Goal: Information Seeking & Learning: Compare options

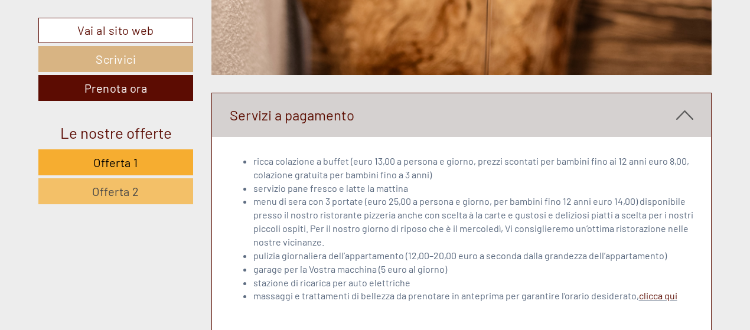
scroll to position [3205, 0]
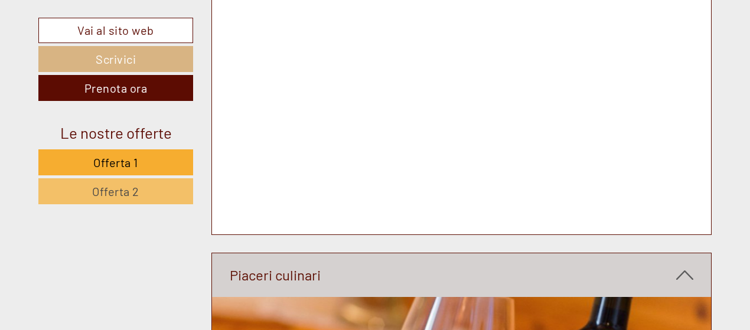
scroll to position [3649, 0]
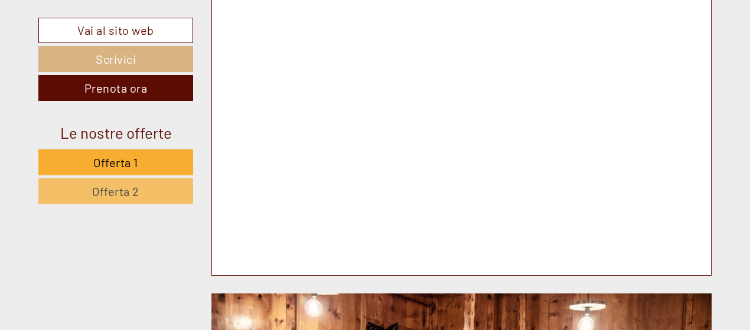
scroll to position [4446, 0]
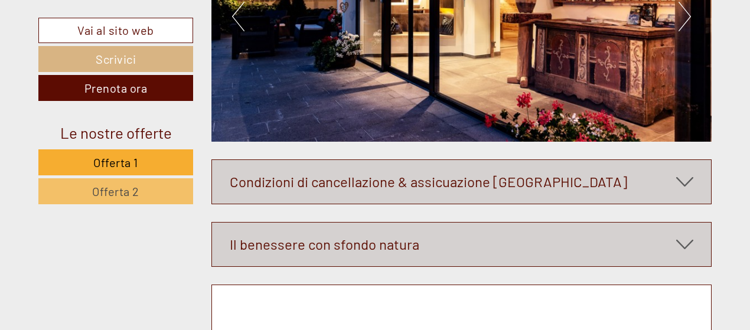
scroll to position [5037, 0]
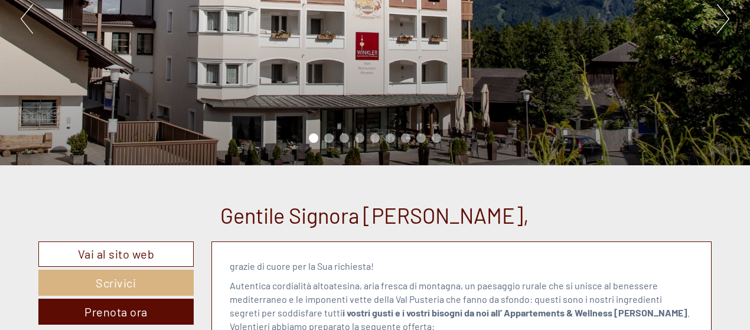
scroll to position [0, 0]
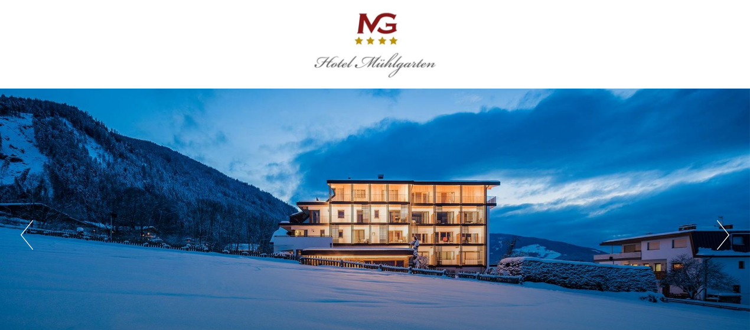
click at [734, 238] on div "Previous Next 1 2 3 4 5 6" at bounding box center [375, 235] width 750 height 293
click at [725, 235] on button "Next" at bounding box center [723, 235] width 12 height 30
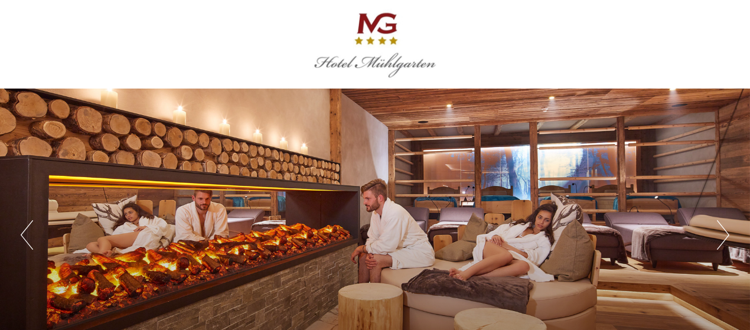
click at [725, 235] on button "Next" at bounding box center [723, 235] width 12 height 30
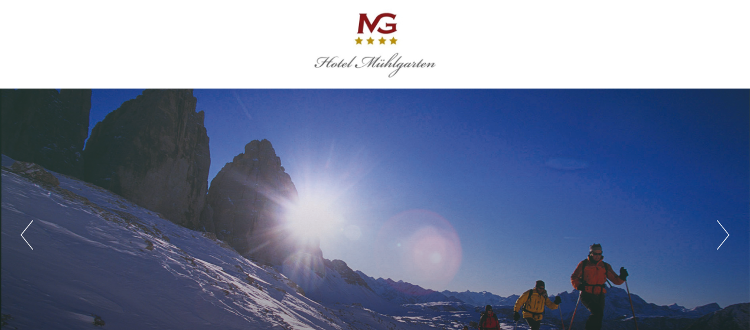
click at [725, 235] on button "Next" at bounding box center [723, 235] width 12 height 30
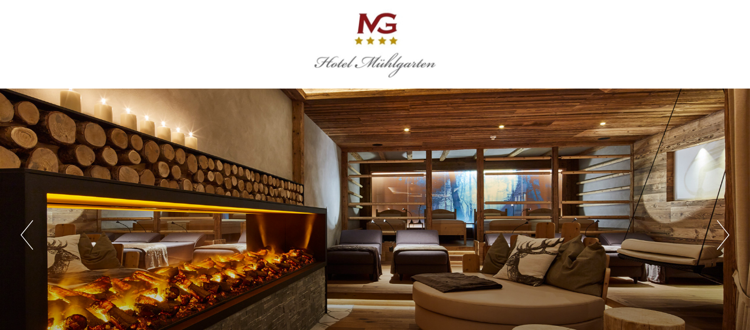
click at [725, 235] on button "Next" at bounding box center [723, 235] width 12 height 30
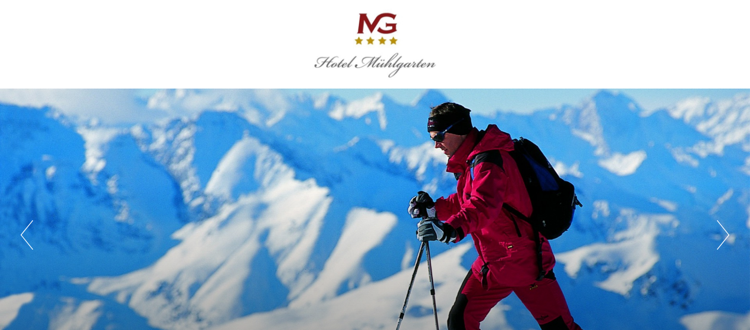
click at [725, 235] on button "Next" at bounding box center [723, 235] width 12 height 30
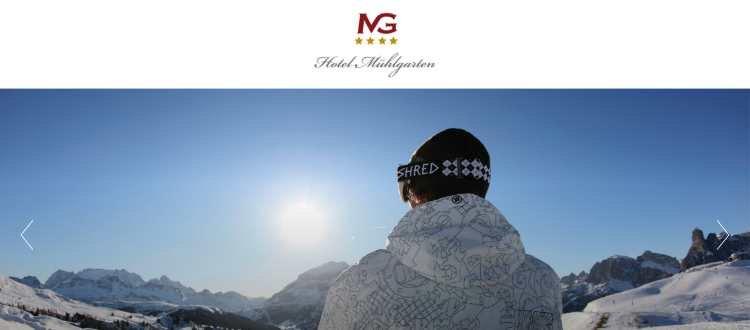
click at [725, 235] on button "Next" at bounding box center [723, 235] width 12 height 30
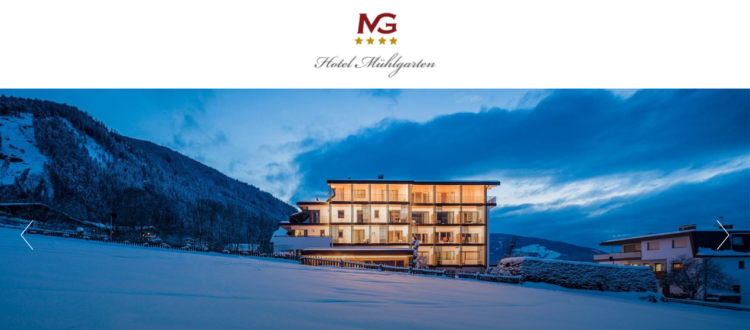
click at [725, 235] on button "Next" at bounding box center [723, 235] width 12 height 30
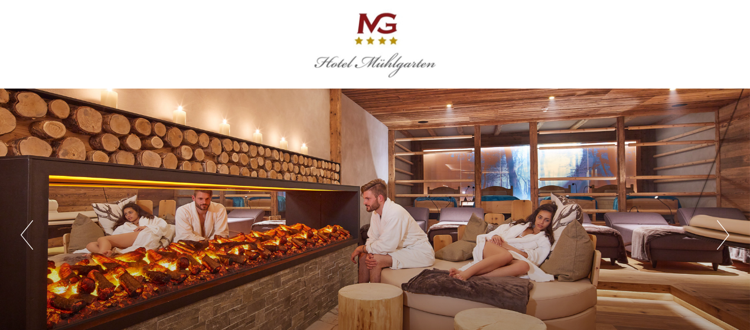
click at [725, 235] on button "Next" at bounding box center [723, 235] width 12 height 30
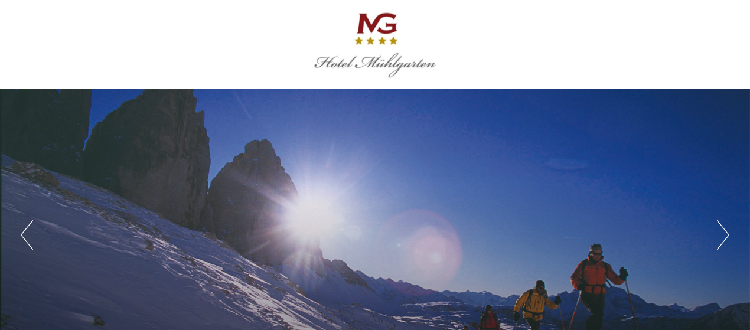
click at [725, 235] on button "Next" at bounding box center [723, 235] width 12 height 30
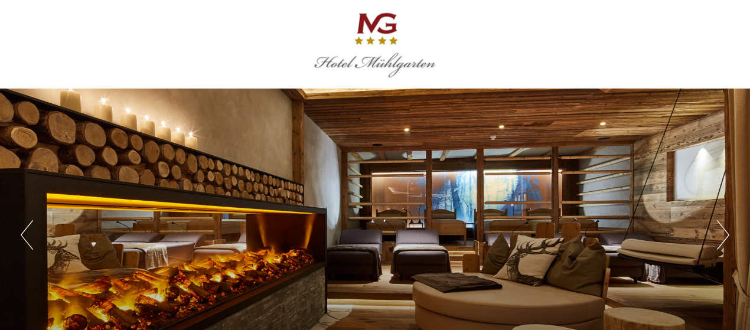
click at [725, 235] on button "Next" at bounding box center [723, 235] width 12 height 30
click at [726, 235] on button "Next" at bounding box center [723, 235] width 12 height 30
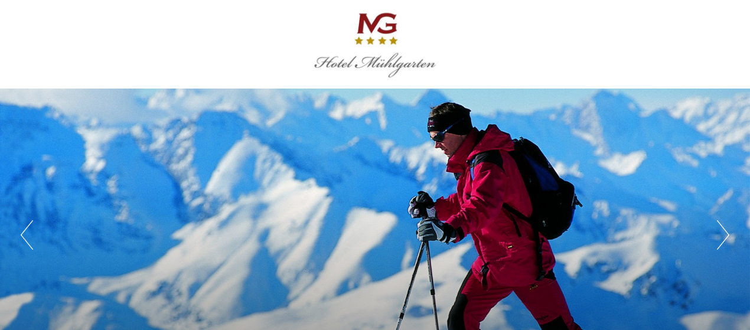
click at [726, 235] on button "Next" at bounding box center [723, 235] width 12 height 30
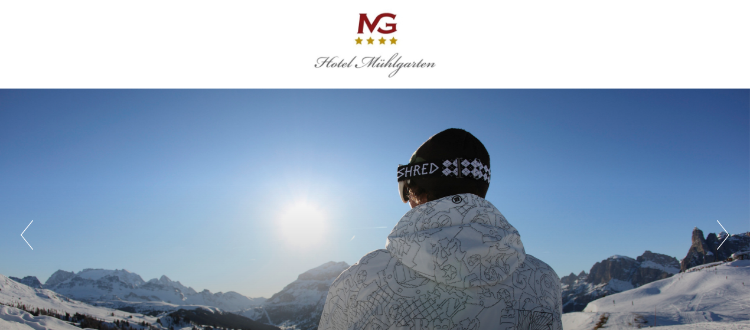
click at [726, 235] on button "Next" at bounding box center [723, 235] width 12 height 30
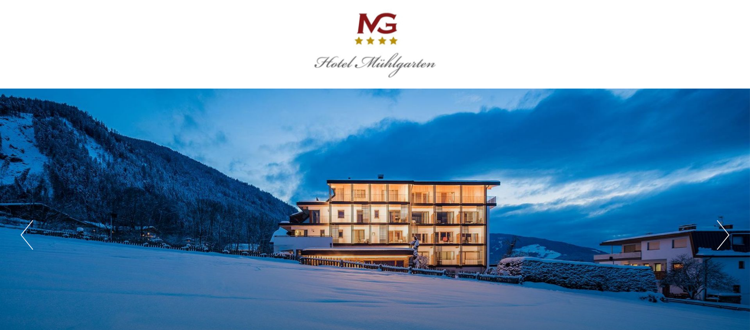
click at [726, 235] on button "Next" at bounding box center [723, 235] width 12 height 30
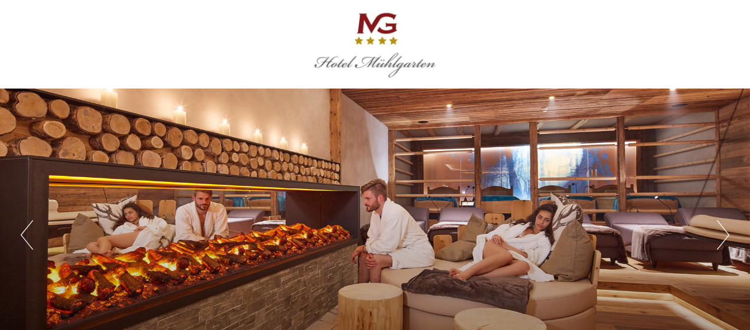
click at [726, 235] on button "Next" at bounding box center [723, 235] width 12 height 30
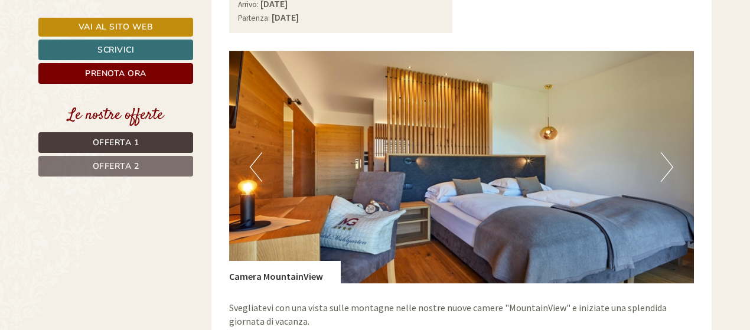
scroll to position [842, 0]
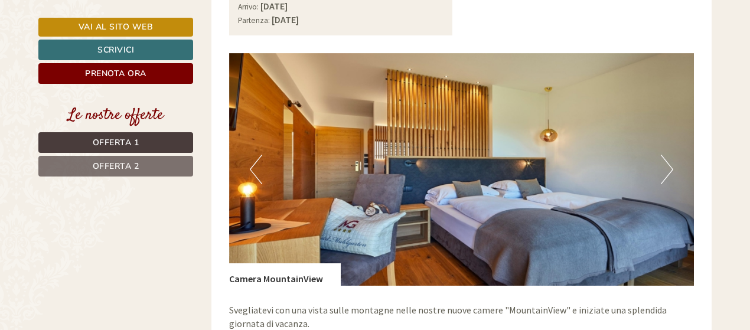
click at [672, 159] on button "Next" at bounding box center [667, 170] width 12 height 30
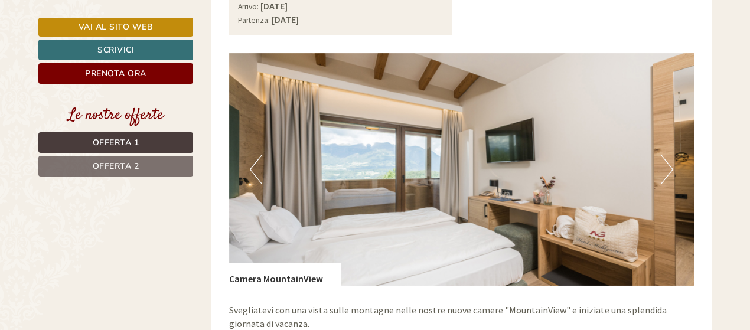
click at [672, 156] on button "Next" at bounding box center [667, 170] width 12 height 30
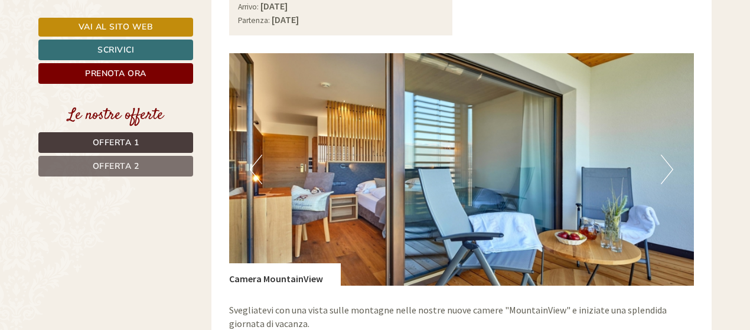
click at [672, 156] on button "Next" at bounding box center [667, 170] width 12 height 30
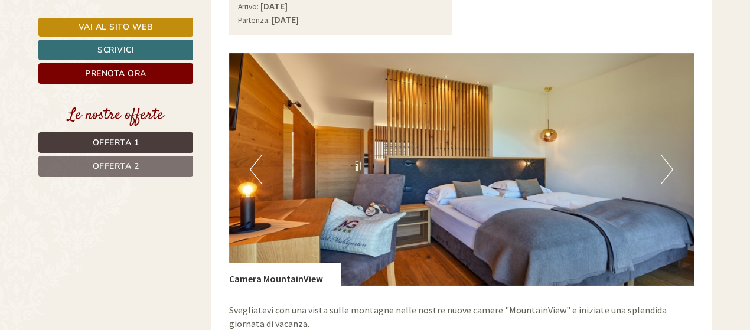
click at [672, 156] on button "Next" at bounding box center [667, 170] width 12 height 30
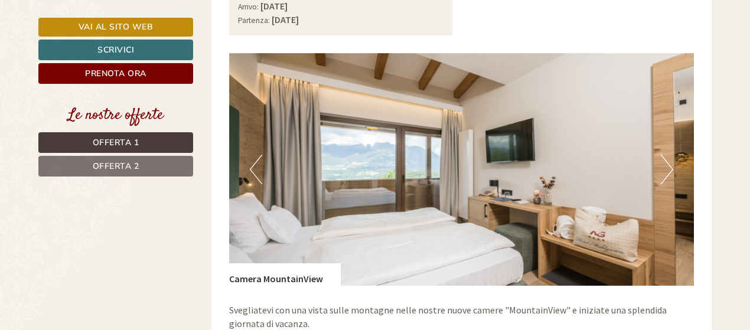
click at [672, 156] on button "Next" at bounding box center [667, 170] width 12 height 30
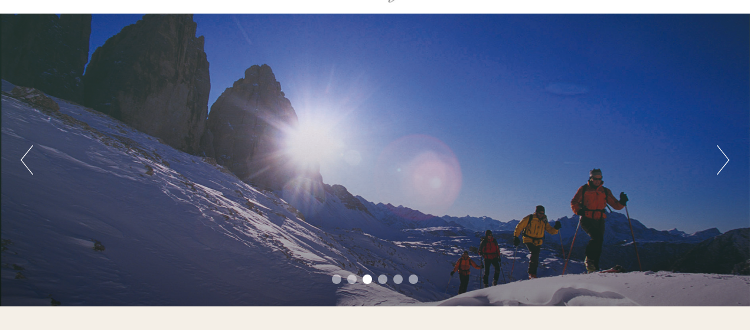
scroll to position [0, 0]
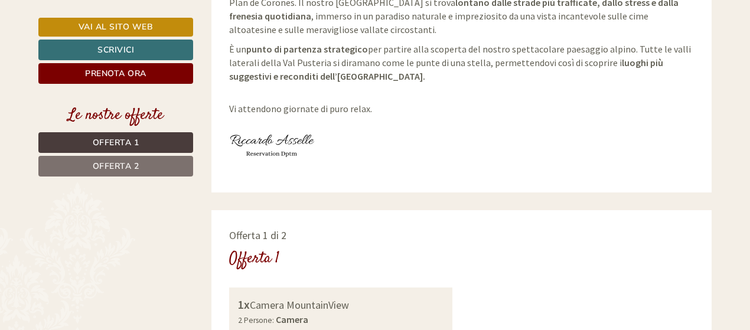
scroll to position [502, 0]
click at [125, 144] on span "Offerta 1" at bounding box center [116, 142] width 47 height 11
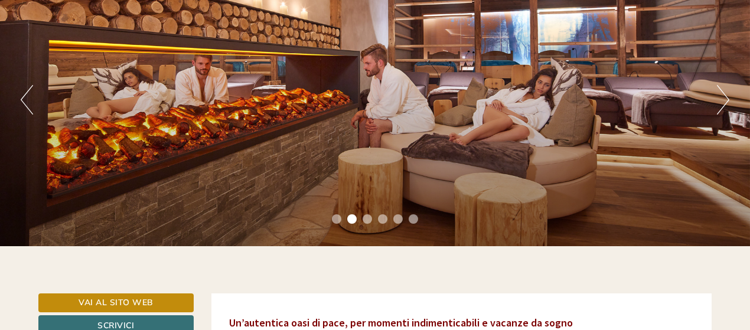
scroll to position [18, 0]
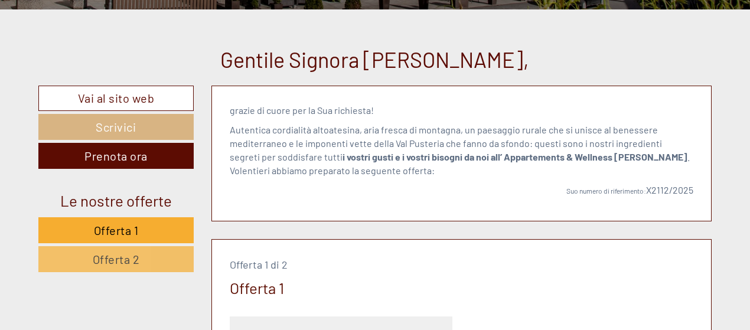
scroll to position [428, 0]
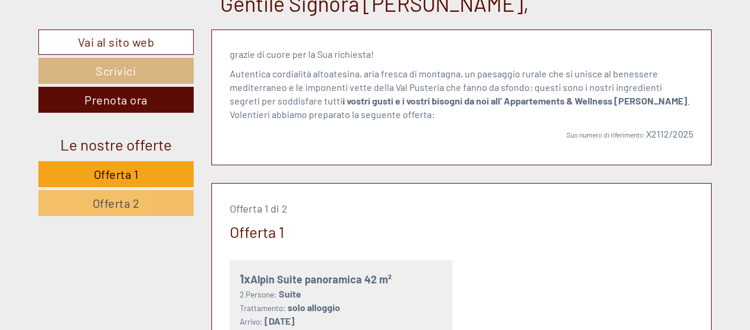
click at [131, 173] on span "Offerta 1" at bounding box center [116, 174] width 45 height 14
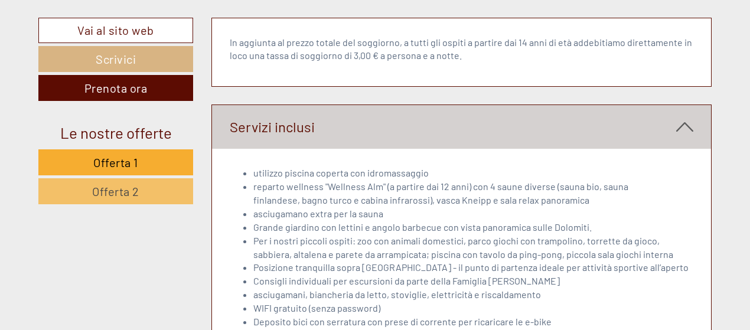
scroll to position [1452, 0]
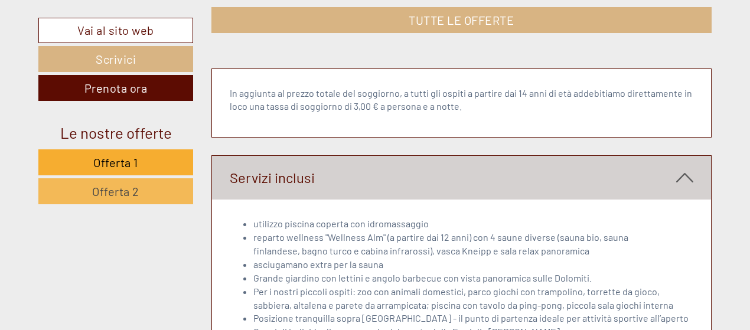
click at [109, 188] on span "Offerta 2" at bounding box center [115, 191] width 47 height 14
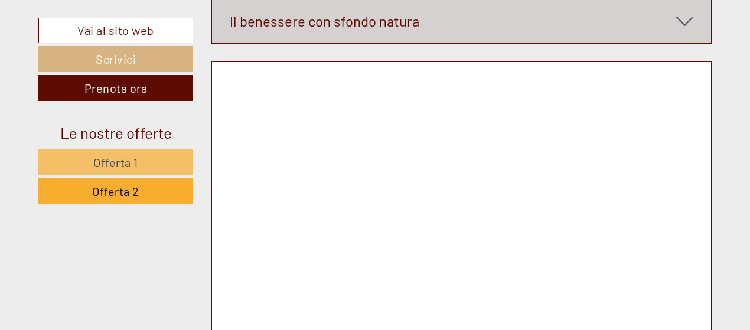
scroll to position [3506, 0]
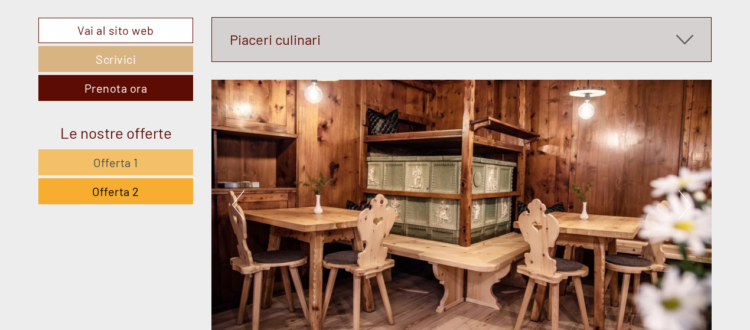
scroll to position [2841, 0]
